Goal: Task Accomplishment & Management: Use online tool/utility

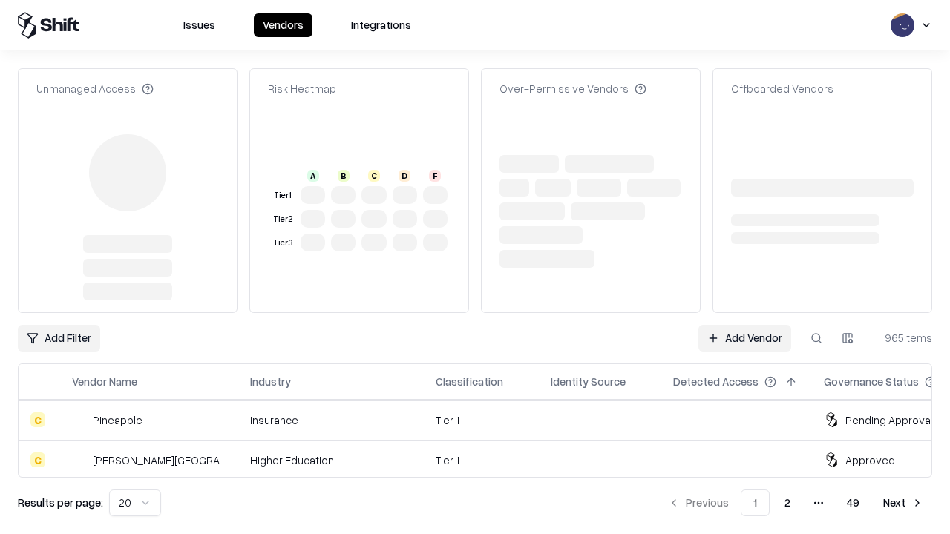
click at [744, 325] on link "Add Vendor" at bounding box center [744, 338] width 93 height 27
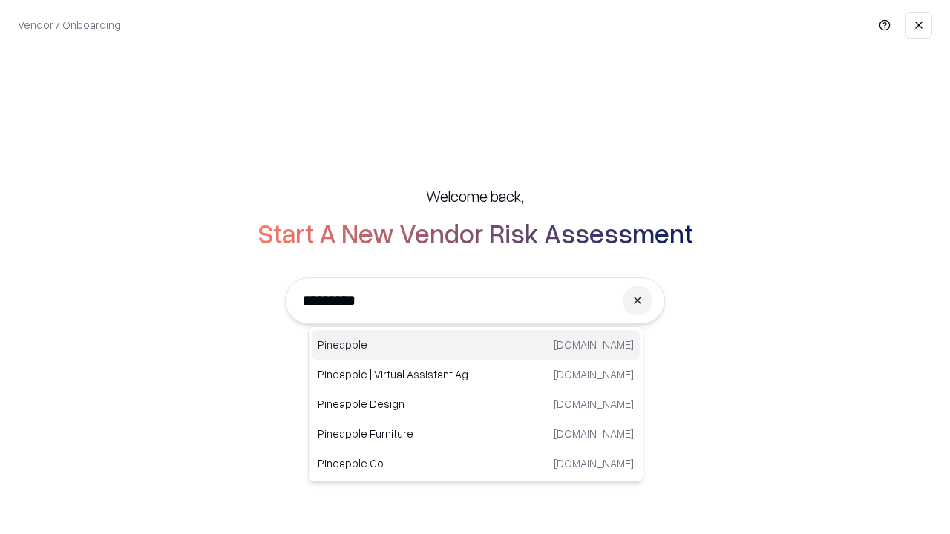
click at [476, 345] on div "Pineapple [DOMAIN_NAME]" at bounding box center [476, 345] width 328 height 30
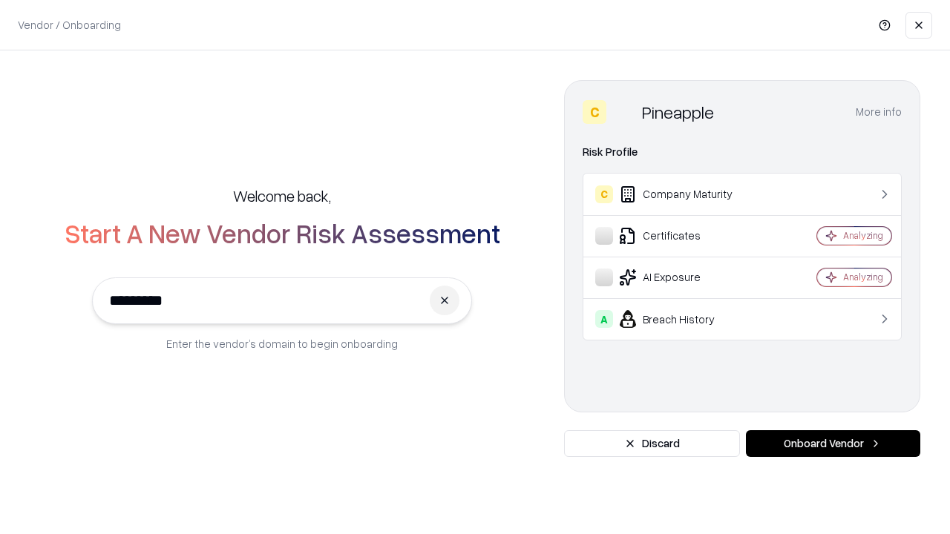
type input "*********"
click at [833, 444] on button "Onboard Vendor" at bounding box center [833, 443] width 174 height 27
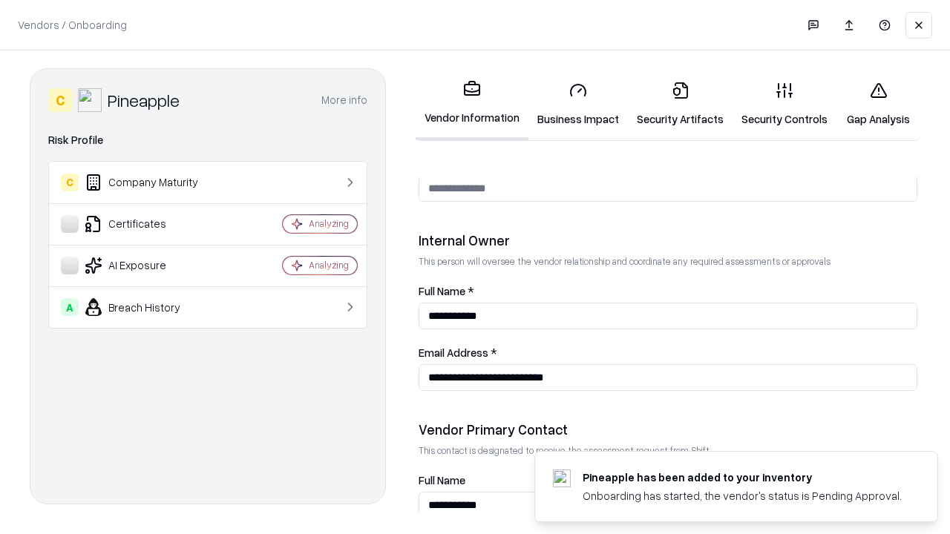
scroll to position [769, 0]
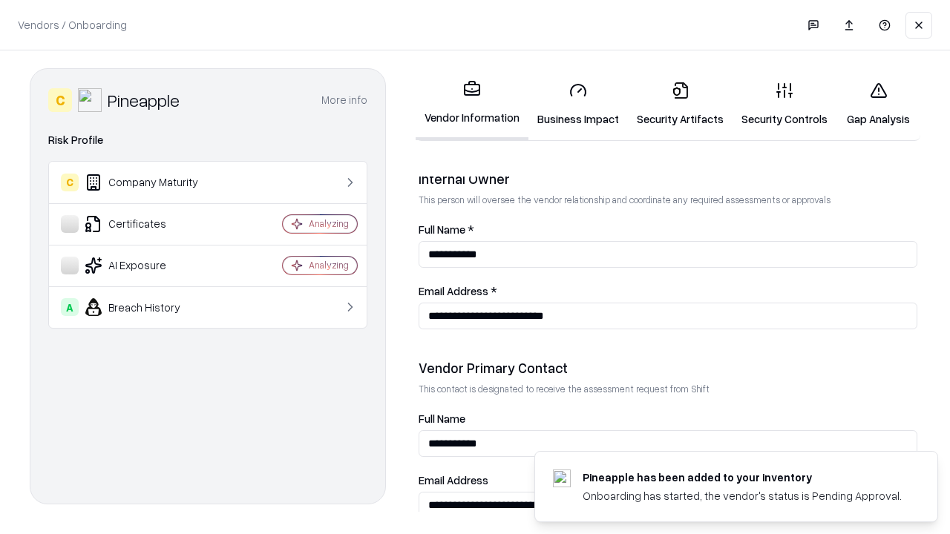
click at [578, 104] on link "Business Impact" at bounding box center [577, 104] width 99 height 69
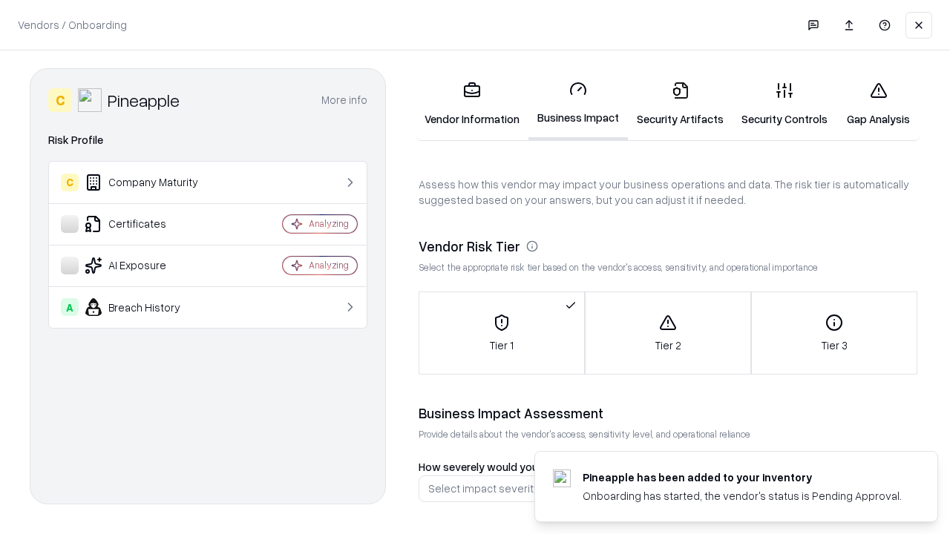
click at [680, 104] on link "Security Artifacts" at bounding box center [680, 104] width 105 height 69
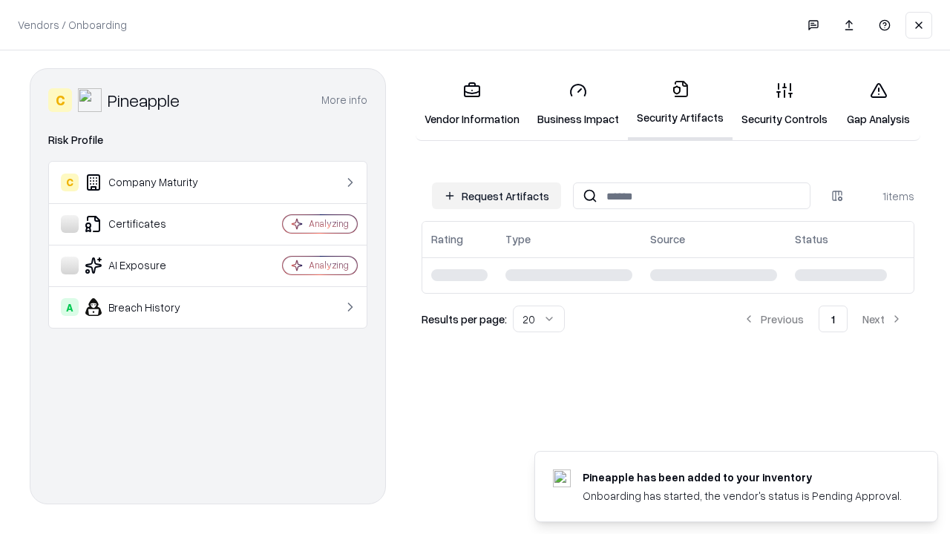
click at [496, 195] on button "Request Artifacts" at bounding box center [496, 196] width 129 height 27
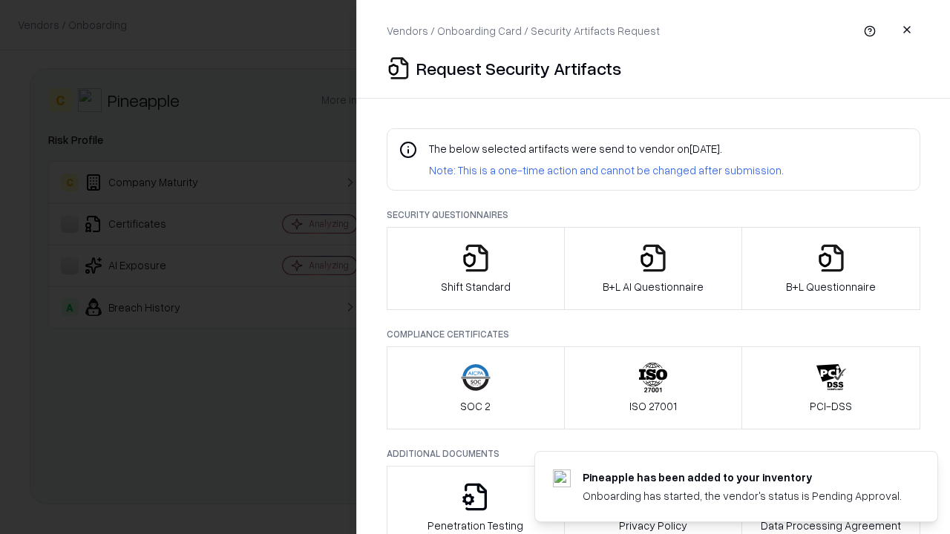
click at [475, 269] on icon "button" at bounding box center [476, 258] width 30 height 30
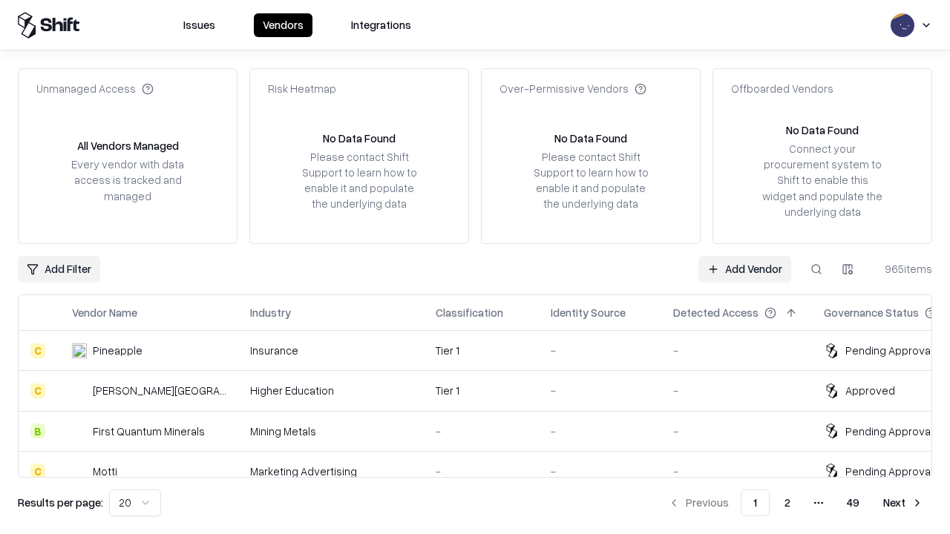
click at [744, 269] on link "Add Vendor" at bounding box center [744, 269] width 93 height 27
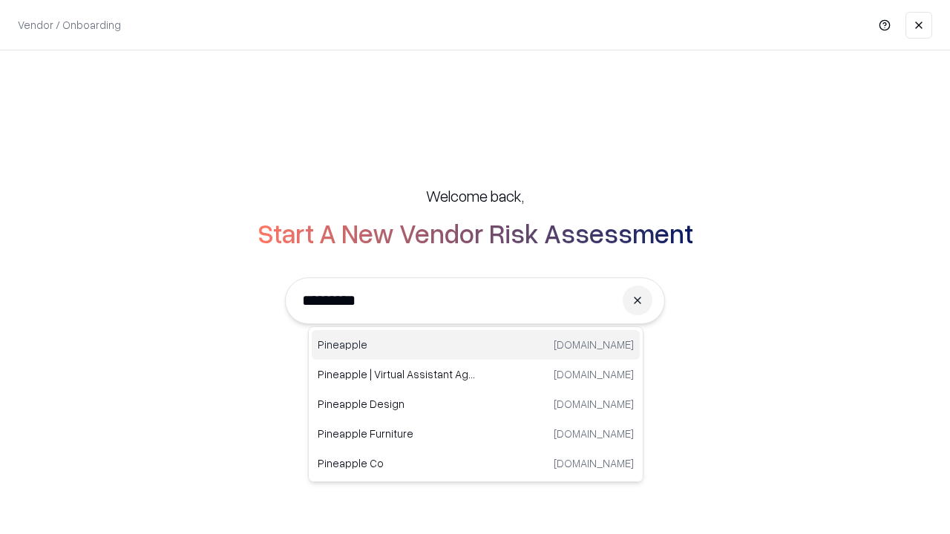
click at [476, 345] on div "Pineapple [DOMAIN_NAME]" at bounding box center [476, 345] width 328 height 30
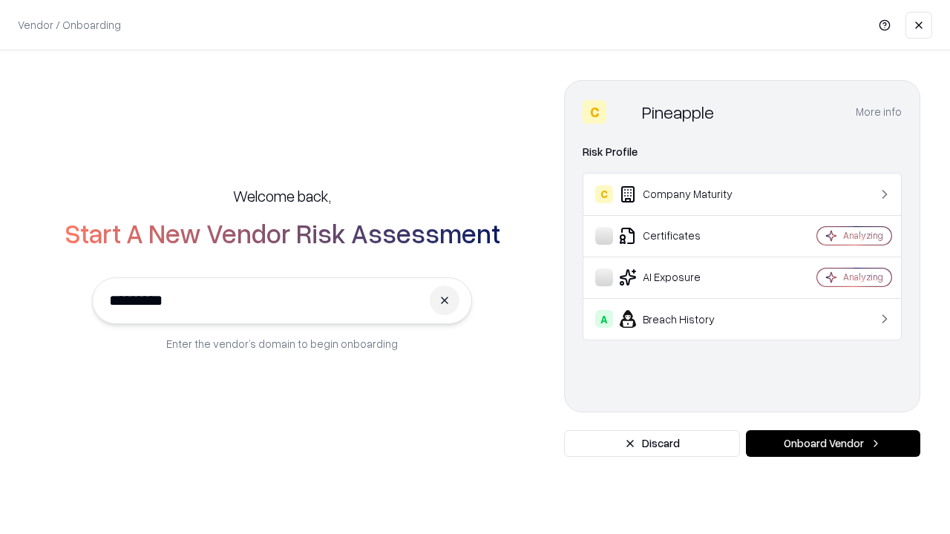
type input "*********"
click at [833, 444] on button "Onboard Vendor" at bounding box center [833, 443] width 174 height 27
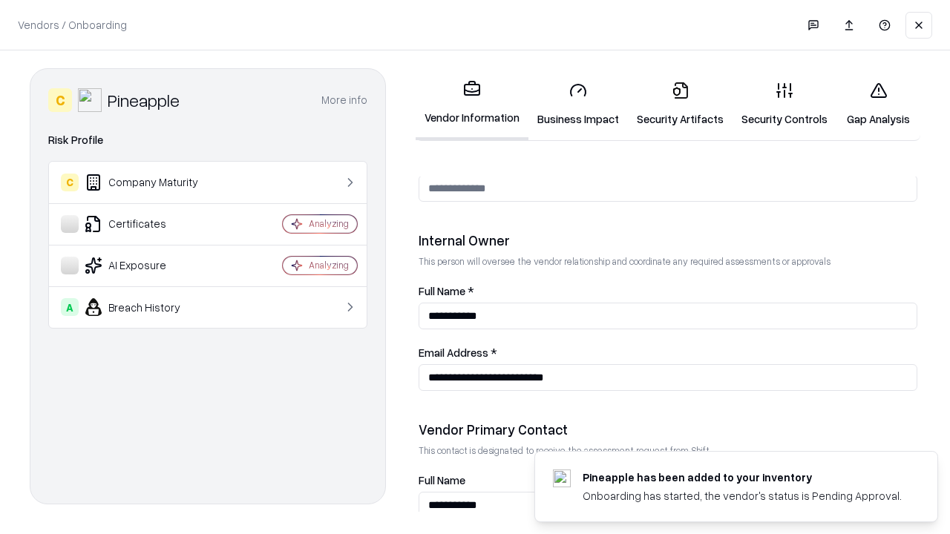
scroll to position [769, 0]
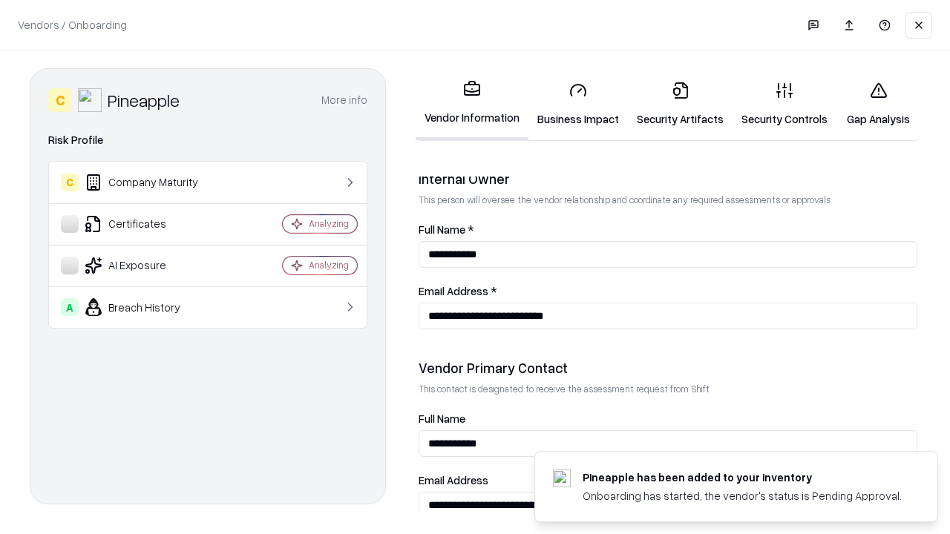
click at [878, 104] on link "Gap Analysis" at bounding box center [878, 104] width 84 height 69
